Goal: Information Seeking & Learning: Learn about a topic

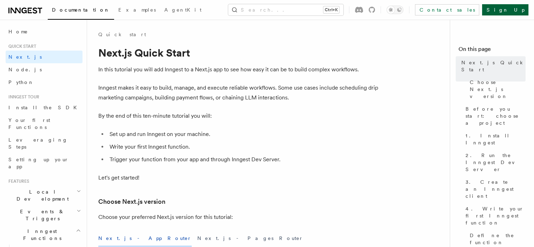
click at [519, 9] on link "Sign Up" at bounding box center [505, 9] width 46 height 11
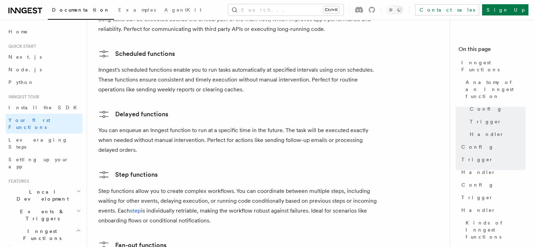
scroll to position [1153, 0]
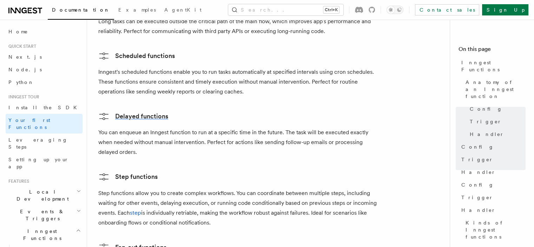
click at [157, 111] on link "Delayed functions" at bounding box center [133, 116] width 70 height 11
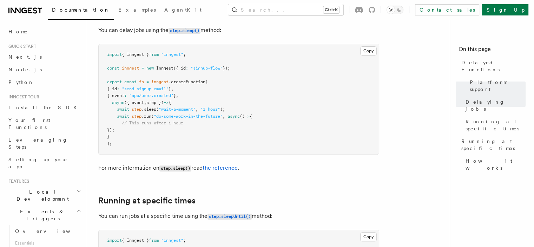
scroll to position [279, 0]
